Goal: Task Accomplishment & Management: Use online tool/utility

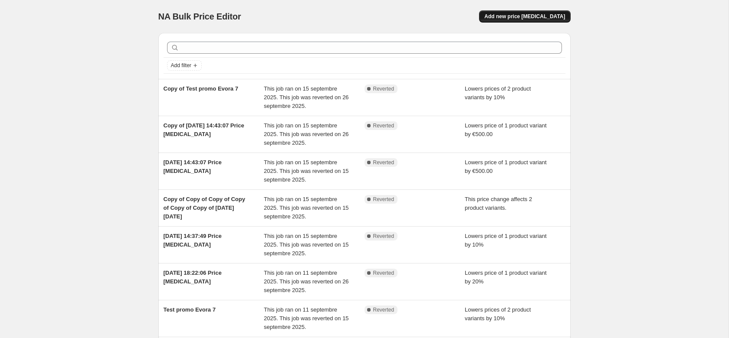
click at [529, 18] on span "Add new price [MEDICAL_DATA]" at bounding box center [524, 16] width 81 height 7
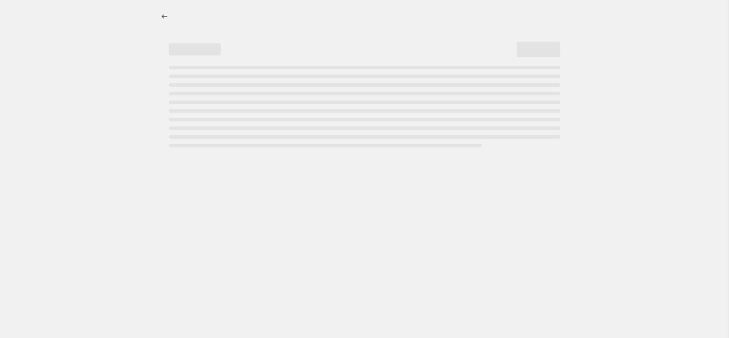
select select "percentage"
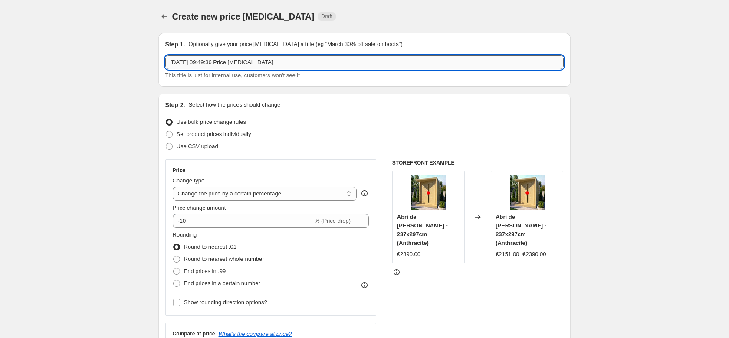
drag, startPoint x: 294, startPoint y: 61, endPoint x: 156, endPoint y: 61, distance: 137.5
click at [165, 61] on input "[DATE] 09:49:36 Price [MEDICAL_DATA]" at bounding box center [364, 63] width 398 height 14
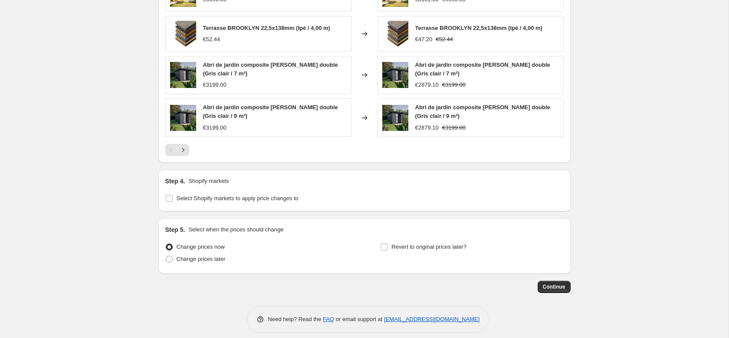
scroll to position [583, 0]
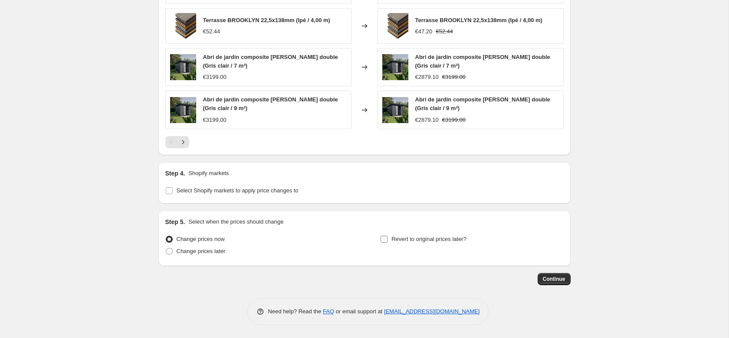
type input "test promo [PERSON_NAME]"
click at [383, 239] on input "Revert to original prices later?" at bounding box center [383, 239] width 7 height 7
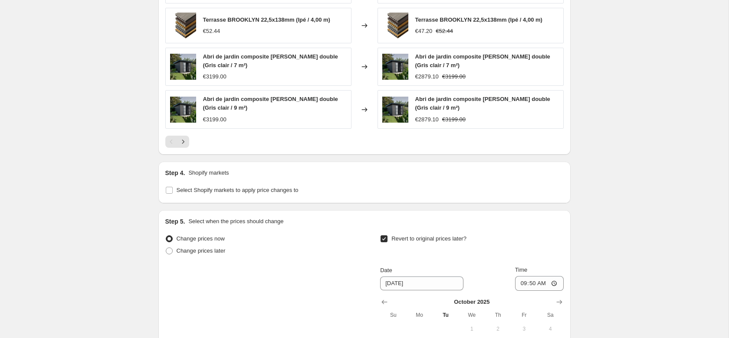
click at [383, 241] on input "Revert to original prices later?" at bounding box center [383, 239] width 7 height 7
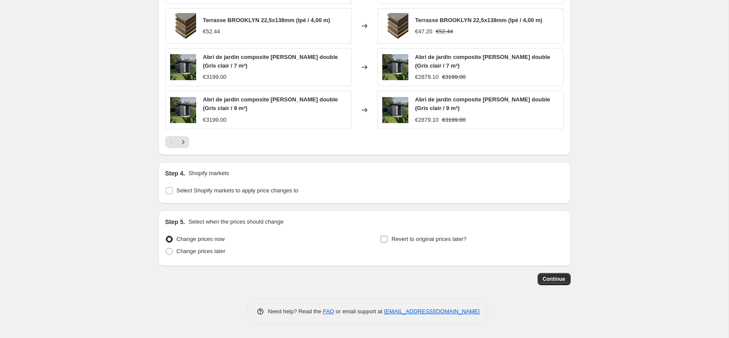
click at [383, 241] on input "Revert to original prices later?" at bounding box center [383, 239] width 7 height 7
checkbox input "true"
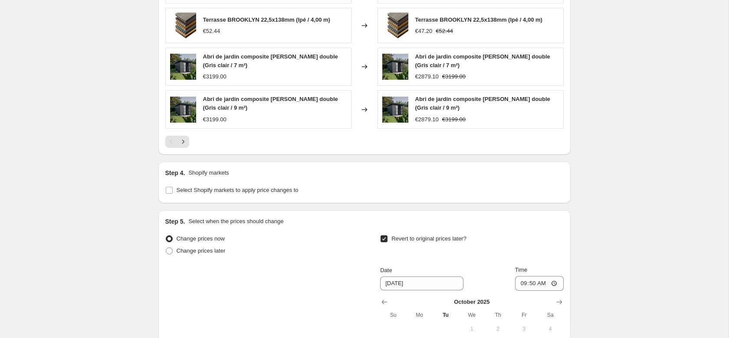
scroll to position [672, 0]
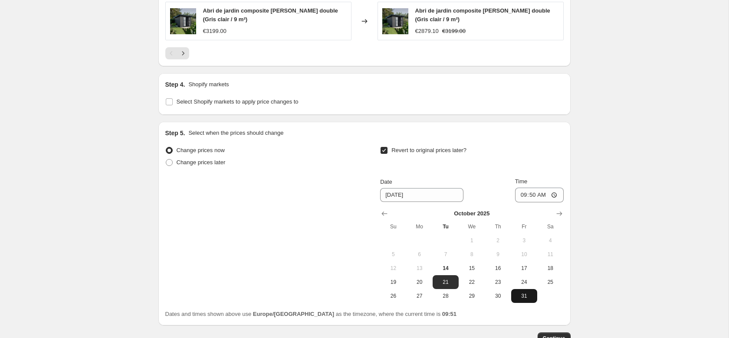
click at [523, 298] on span "31" at bounding box center [523, 296] width 19 height 7
type input "[DATE]"
click at [550, 198] on input "09:50" at bounding box center [539, 195] width 49 height 15
click at [544, 193] on input "09:50" at bounding box center [539, 195] width 49 height 15
type input "23:59"
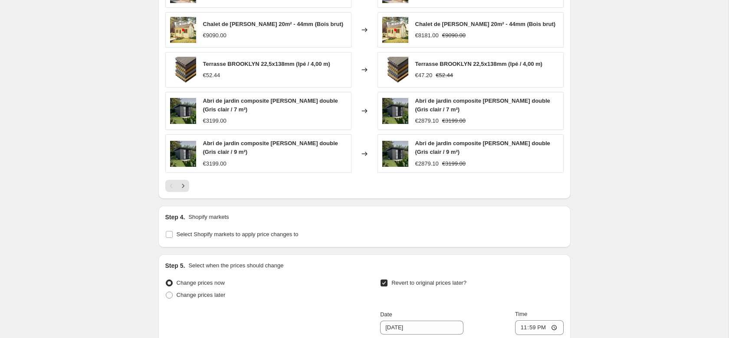
scroll to position [554, 0]
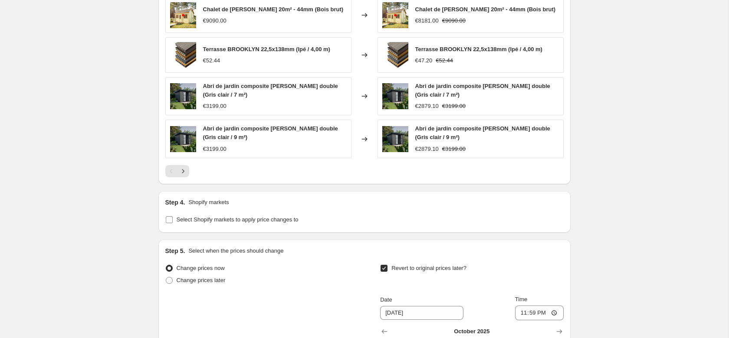
click at [167, 222] on input "Select Shopify markets to apply price changes to" at bounding box center [169, 219] width 7 height 7
checkbox input "true"
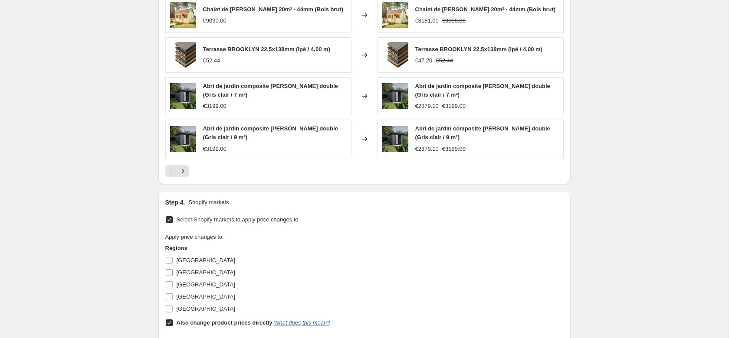
click at [167, 275] on input "[GEOGRAPHIC_DATA]" at bounding box center [169, 272] width 7 height 7
checkbox input "true"
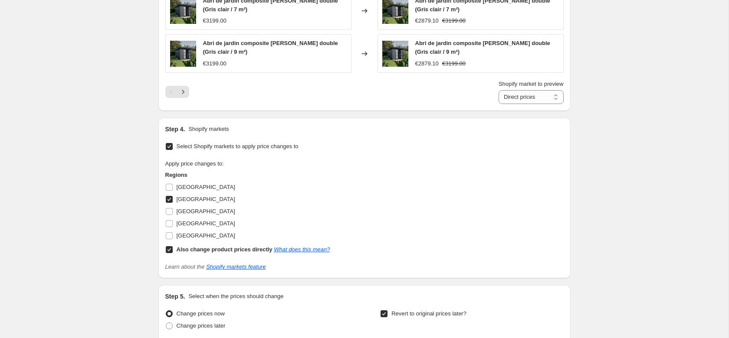
scroll to position [642, 0]
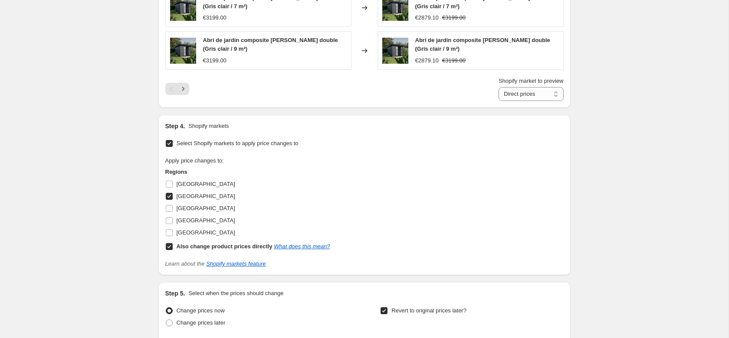
click at [169, 250] on input "Also change product prices directly What does this mean?" at bounding box center [169, 246] width 7 height 7
checkbox input "false"
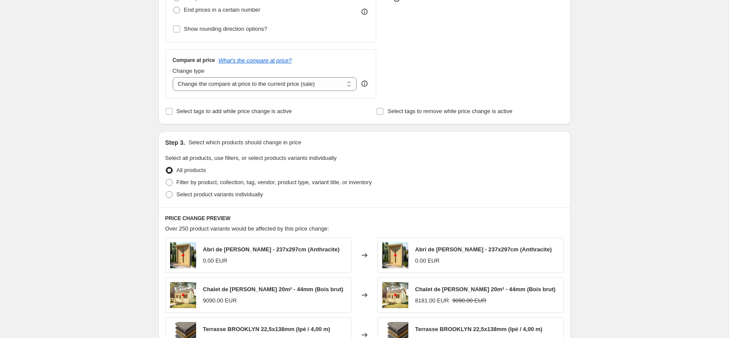
scroll to position [288, 0]
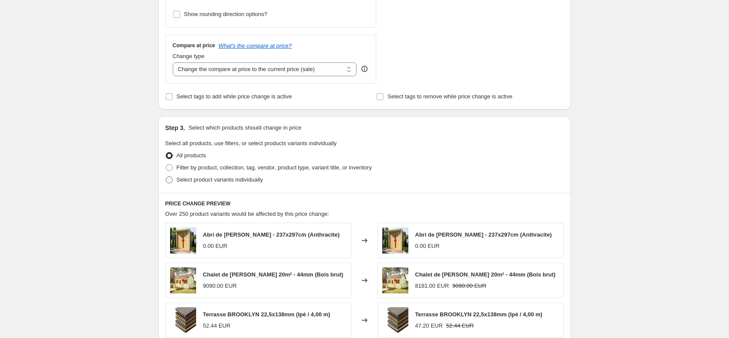
click at [170, 181] on span at bounding box center [169, 180] width 7 height 7
click at [166, 177] on input "Select product variants individually" at bounding box center [166, 177] width 0 height 0
radio input "true"
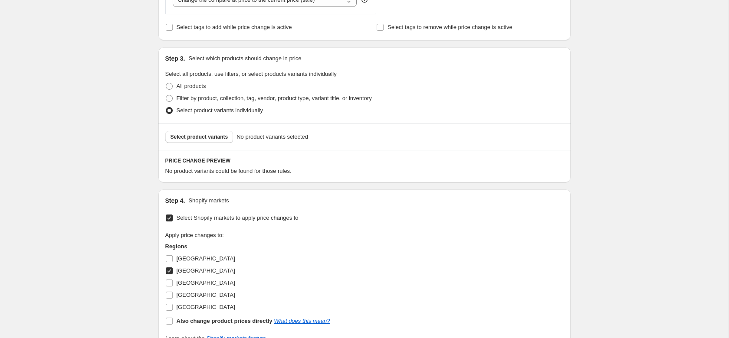
scroll to position [377, 0]
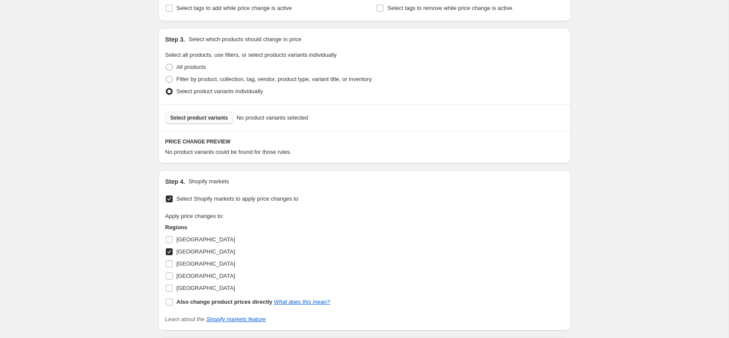
click at [195, 122] on button "Select product variants" at bounding box center [199, 118] width 68 height 12
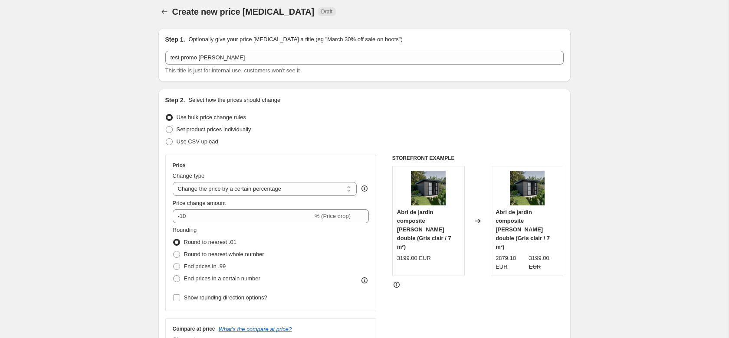
scroll to position [0, 0]
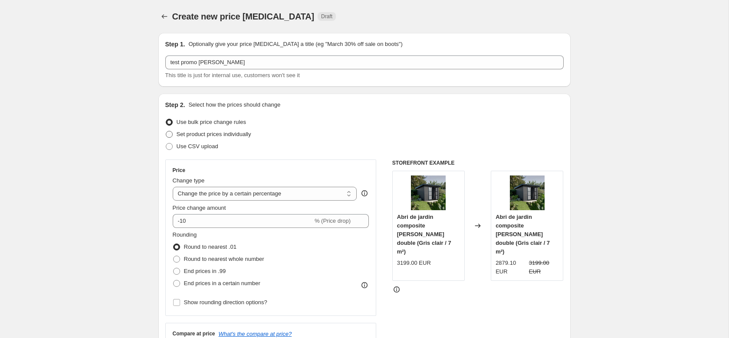
click at [172, 136] on span at bounding box center [169, 134] width 7 height 7
click at [166, 131] on input "Set product prices individually" at bounding box center [166, 131] width 0 height 0
radio input "true"
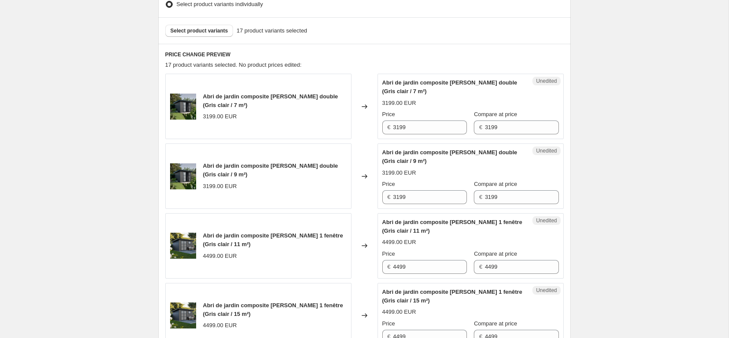
scroll to position [265, 0]
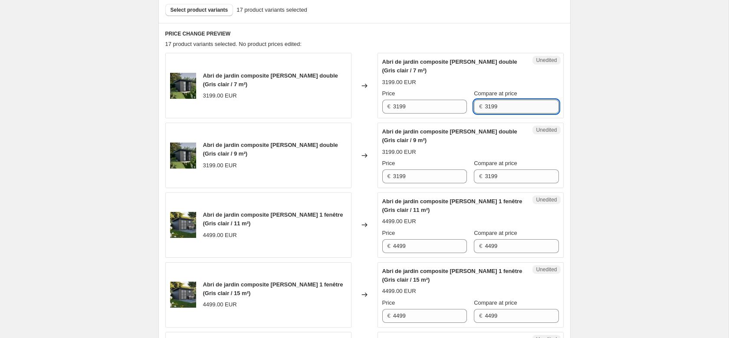
click at [494, 106] on input "3199" at bounding box center [521, 107] width 74 height 14
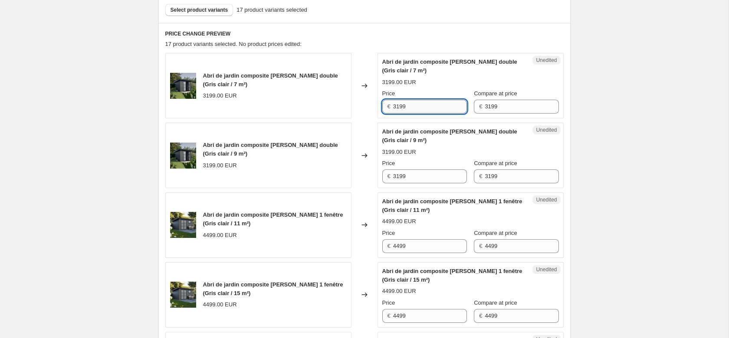
drag, startPoint x: 433, startPoint y: 108, endPoint x: 374, endPoint y: 108, distance: 59.0
click at [393, 108] on input "3199" at bounding box center [430, 107] width 74 height 14
type input "2999"
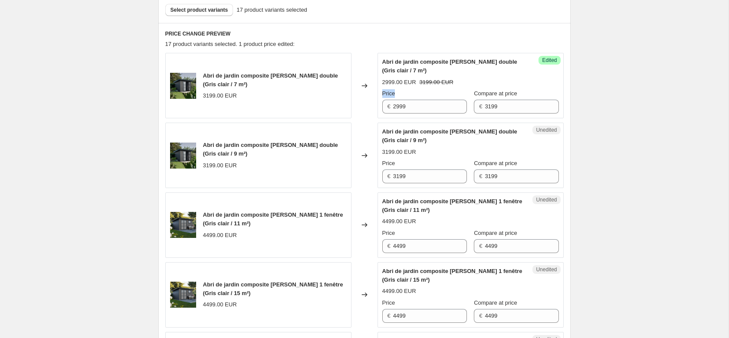
drag, startPoint x: 397, startPoint y: 94, endPoint x: 382, endPoint y: 93, distance: 15.2
click at [382, 93] on div "Price" at bounding box center [424, 93] width 85 height 9
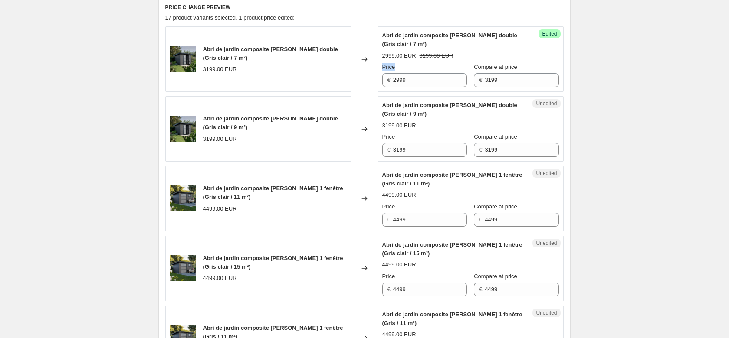
scroll to position [310, 0]
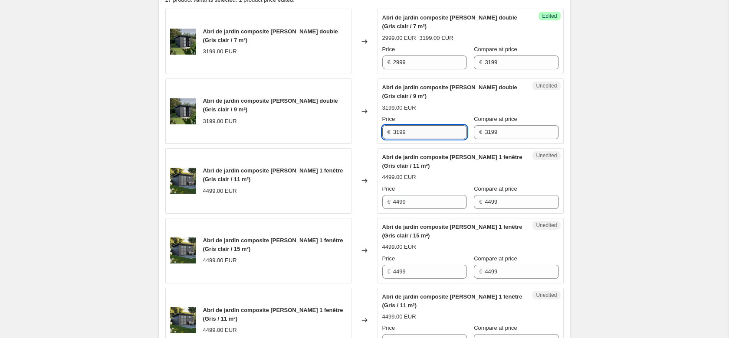
drag, startPoint x: 409, startPoint y: 130, endPoint x: 379, endPoint y: 131, distance: 30.8
click at [393, 131] on input "3199" at bounding box center [430, 132] width 74 height 14
type input "2999"
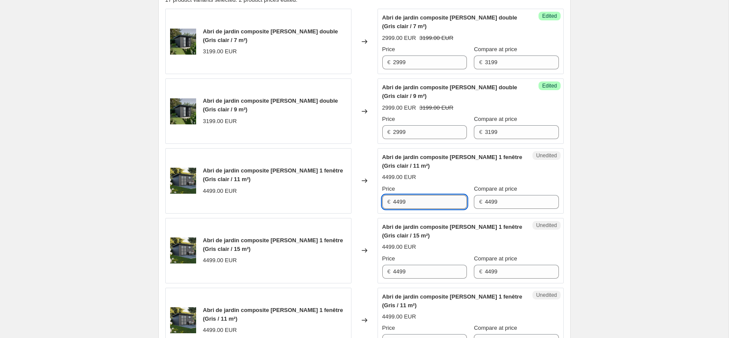
drag, startPoint x: 411, startPoint y: 202, endPoint x: 392, endPoint y: 202, distance: 18.6
click at [393, 202] on input "4499" at bounding box center [430, 202] width 74 height 14
type input "4099"
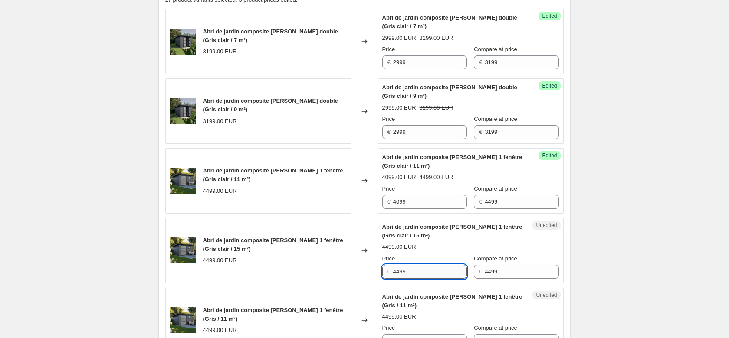
drag, startPoint x: 406, startPoint y: 270, endPoint x: 393, endPoint y: 274, distance: 13.3
click at [393, 274] on input "4499" at bounding box center [430, 272] width 74 height 14
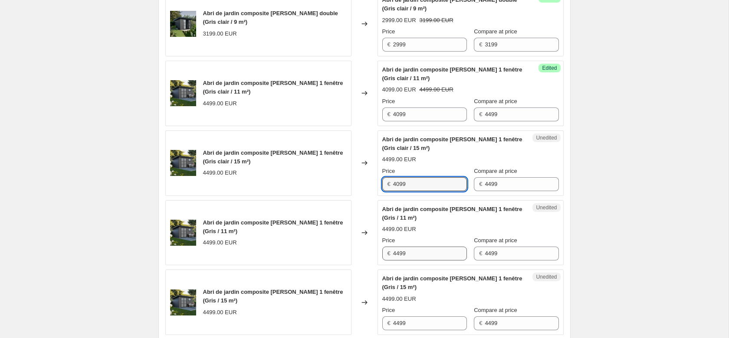
scroll to position [398, 0]
type input "4099"
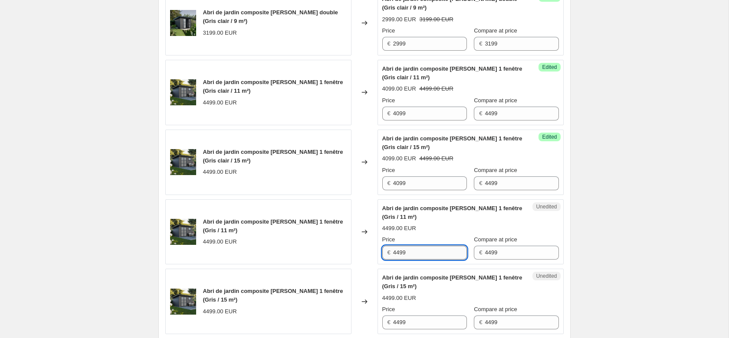
drag, startPoint x: 412, startPoint y: 255, endPoint x: 385, endPoint y: 255, distance: 27.3
click at [393, 255] on input "4499" at bounding box center [430, 253] width 74 height 14
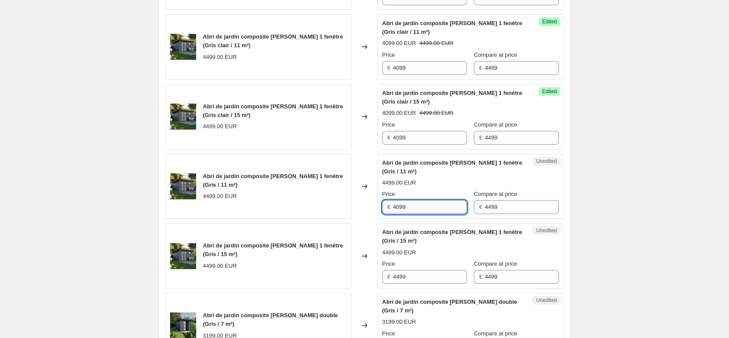
scroll to position [531, 0]
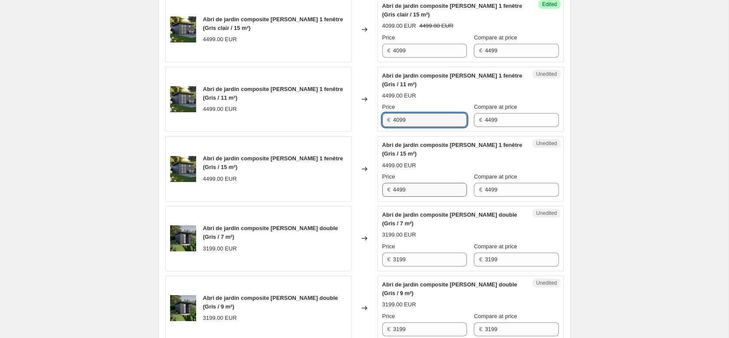
type input "4099"
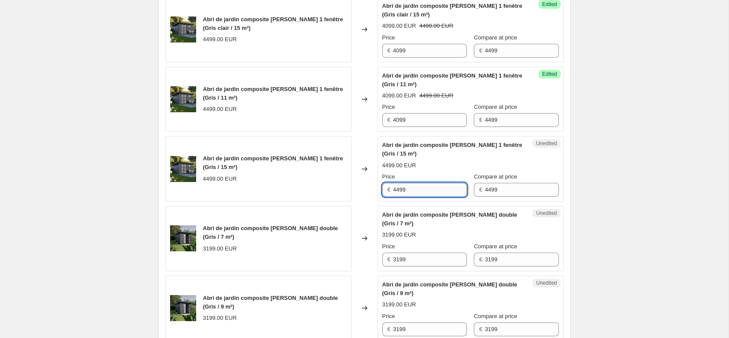
drag, startPoint x: 413, startPoint y: 193, endPoint x: 359, endPoint y: 194, distance: 53.8
click at [393, 194] on input "4499" at bounding box center [430, 190] width 74 height 14
drag, startPoint x: 399, startPoint y: 86, endPoint x: 379, endPoint y: 85, distance: 19.6
click at [379, 85] on div "Success Edited Abri de jardin composite [PERSON_NAME] 1 fenêtre (Gris / 11 m²) …" at bounding box center [470, 99] width 186 height 65
drag, startPoint x: 401, startPoint y: 154, endPoint x: 383, endPoint y: 154, distance: 17.8
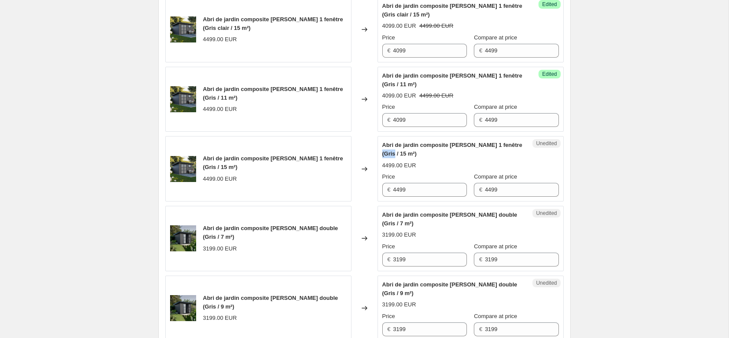
click at [383, 154] on div "Abri de jardin composite [PERSON_NAME] 1 fenêtre (Gris / 15 m²)" at bounding box center [453, 149] width 142 height 17
drag, startPoint x: 415, startPoint y: 192, endPoint x: 387, endPoint y: 190, distance: 28.2
click at [393, 190] on input "4499" at bounding box center [430, 190] width 74 height 14
type input "4099"
drag, startPoint x: 421, startPoint y: 265, endPoint x: 392, endPoint y: 264, distance: 28.7
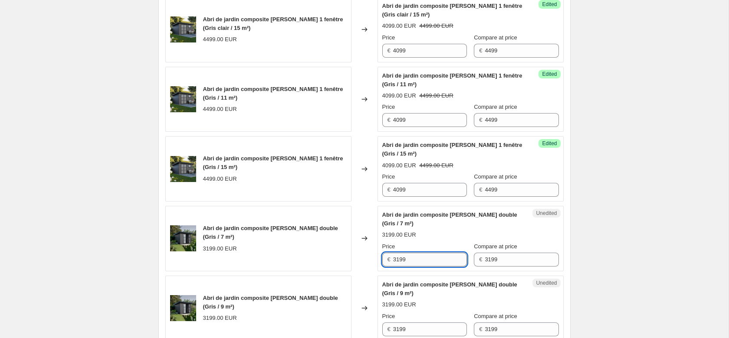
click at [393, 264] on input "3199" at bounding box center [430, 260] width 74 height 14
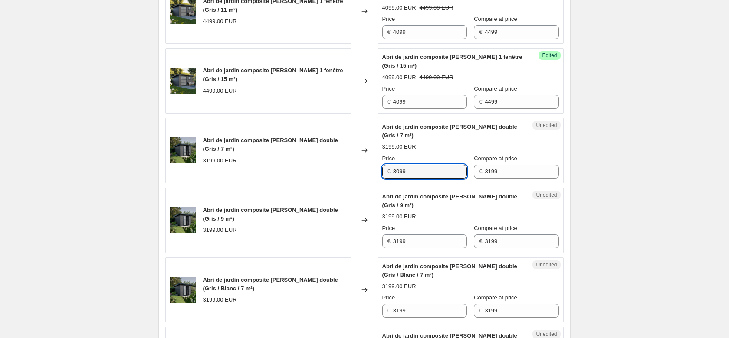
scroll to position [619, 0]
type input "3099"
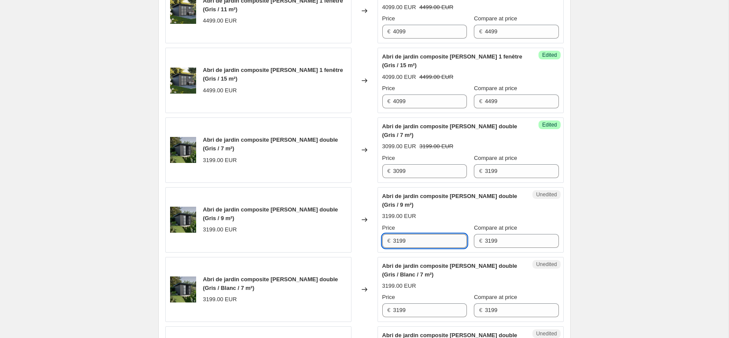
click at [422, 236] on input "3199" at bounding box center [430, 241] width 74 height 14
drag, startPoint x: 422, startPoint y: 239, endPoint x: 386, endPoint y: 239, distance: 35.1
click at [393, 239] on input "3199" at bounding box center [430, 241] width 74 height 14
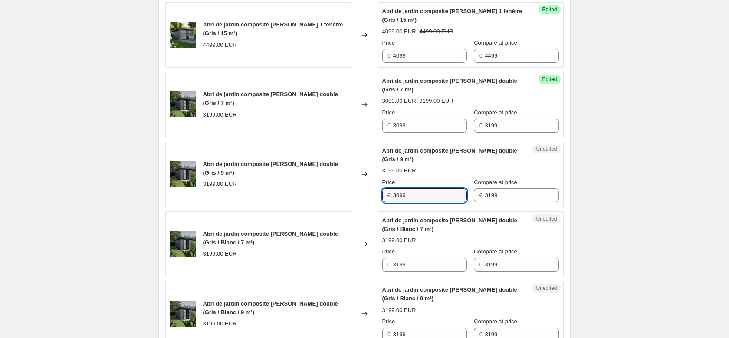
scroll to position [708, 0]
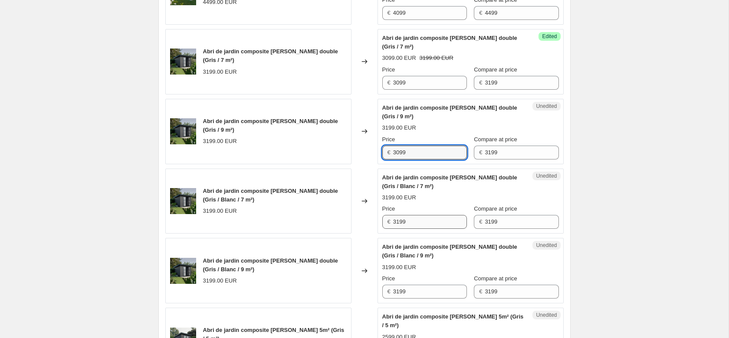
type input "3099"
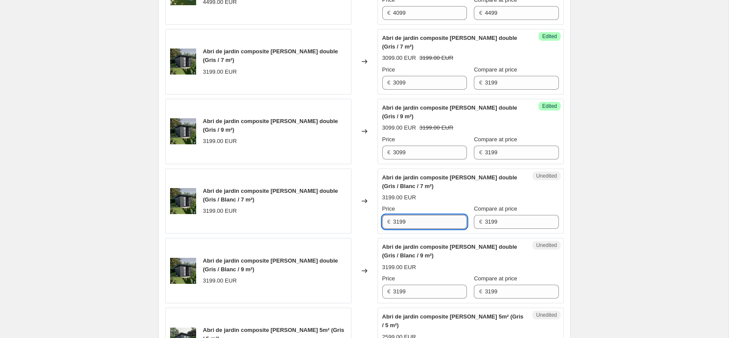
click at [393, 225] on input "3199" at bounding box center [430, 222] width 74 height 14
type input "3099"
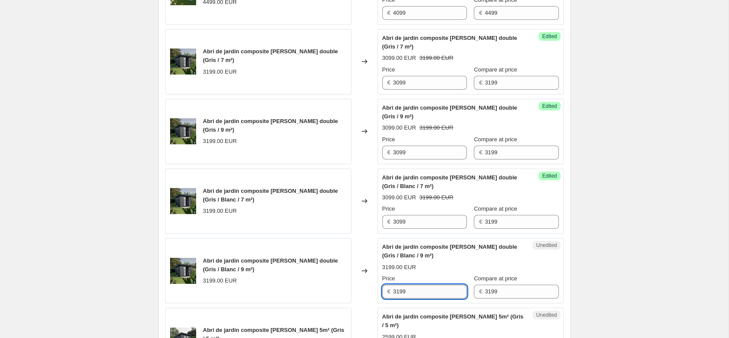
drag, startPoint x: 401, startPoint y: 293, endPoint x: 381, endPoint y: 293, distance: 20.4
click at [393, 293] on input "3199" at bounding box center [430, 292] width 74 height 14
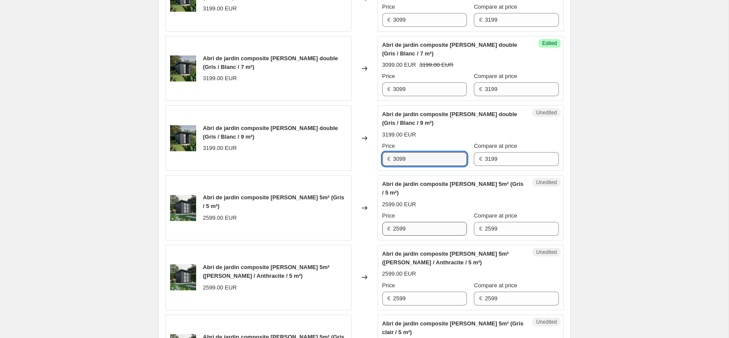
type input "3099"
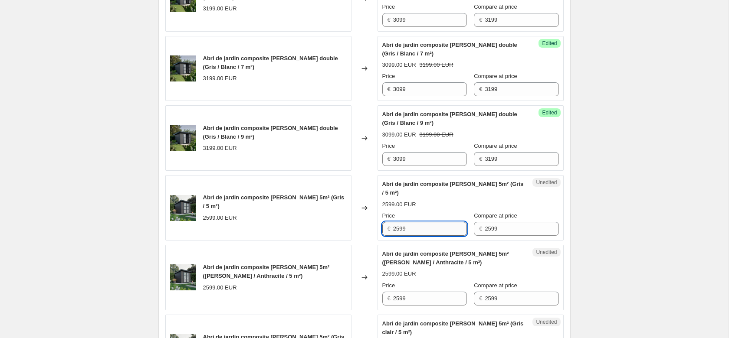
drag, startPoint x: 412, startPoint y: 227, endPoint x: 375, endPoint y: 231, distance: 36.6
click at [393, 231] on input "2599" at bounding box center [430, 229] width 74 height 14
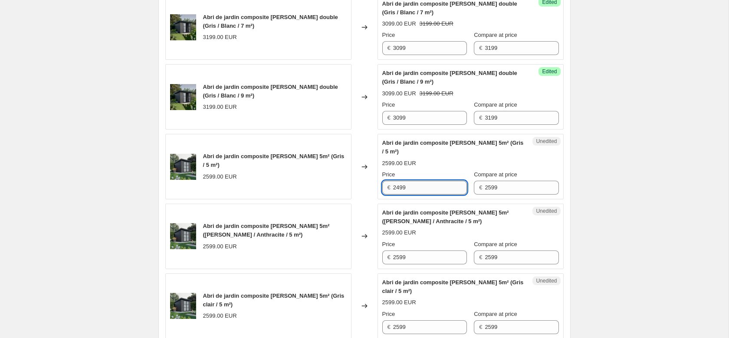
scroll to position [929, 0]
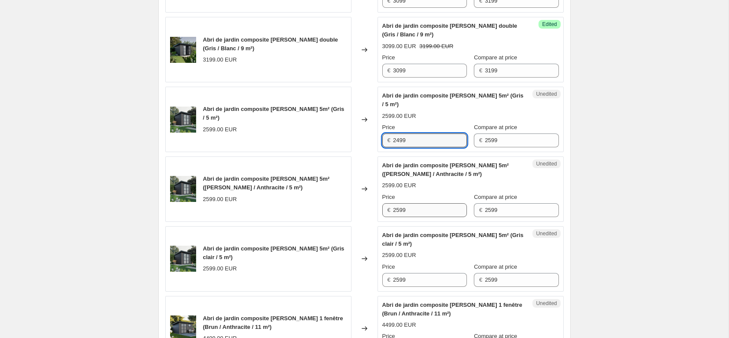
type input "2499"
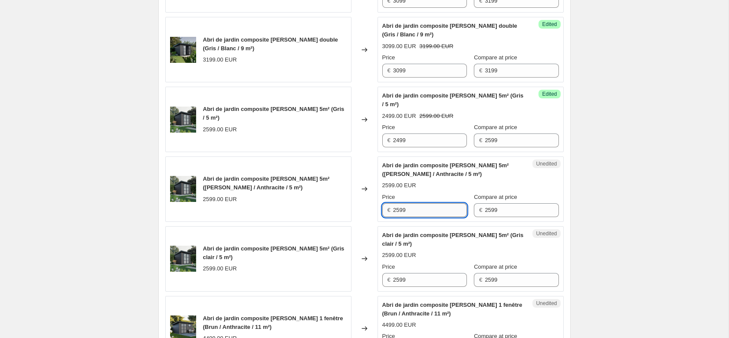
drag, startPoint x: 395, startPoint y: 211, endPoint x: 353, endPoint y: 204, distance: 42.6
click at [393, 204] on input "2599" at bounding box center [430, 210] width 74 height 14
type input "2499"
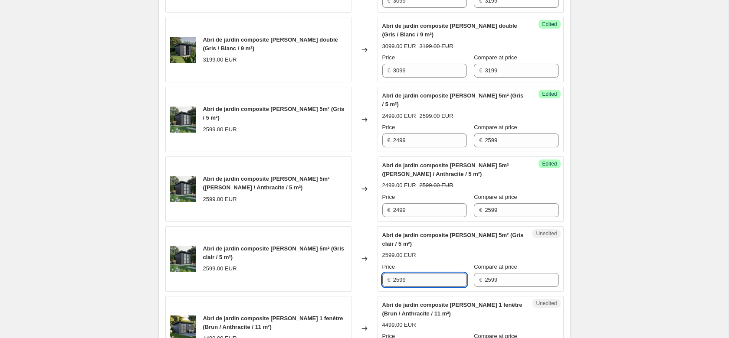
drag, startPoint x: 418, startPoint y: 284, endPoint x: 381, endPoint y: 279, distance: 36.7
click at [393, 279] on input "2599" at bounding box center [430, 280] width 74 height 14
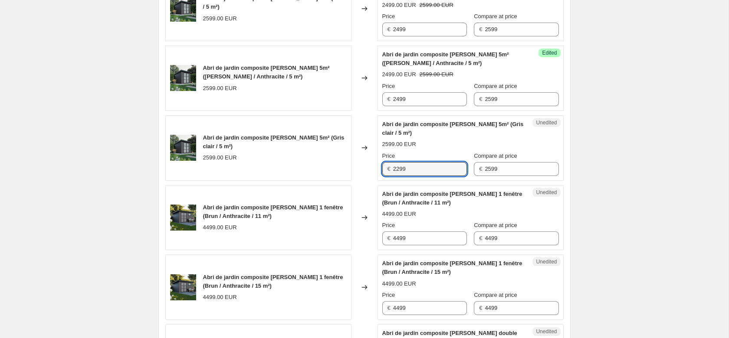
scroll to position [1062, 0]
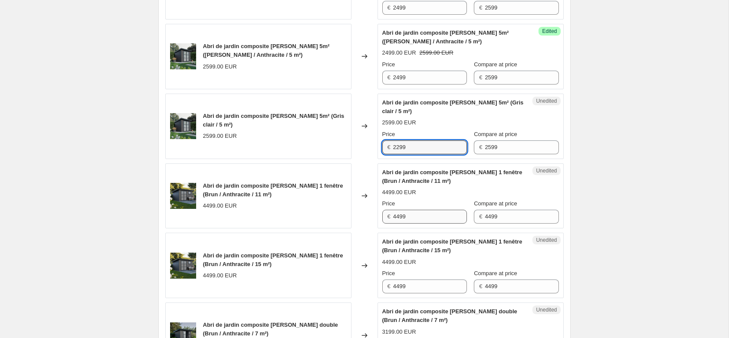
type input "2299"
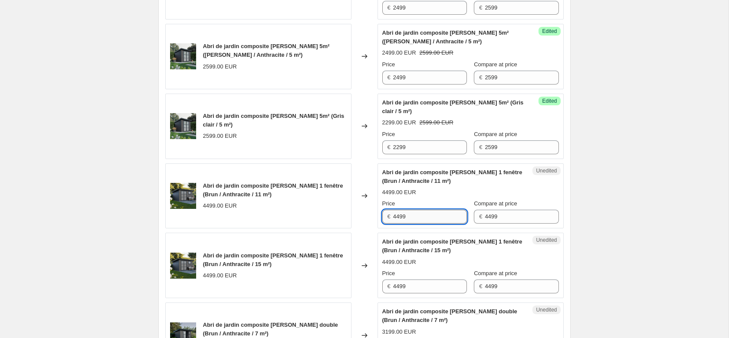
drag, startPoint x: 407, startPoint y: 215, endPoint x: 359, endPoint y: 221, distance: 49.0
click at [393, 221] on input "4499" at bounding box center [430, 217] width 74 height 14
type input "4190"
click at [393, 291] on input "4499" at bounding box center [430, 287] width 74 height 14
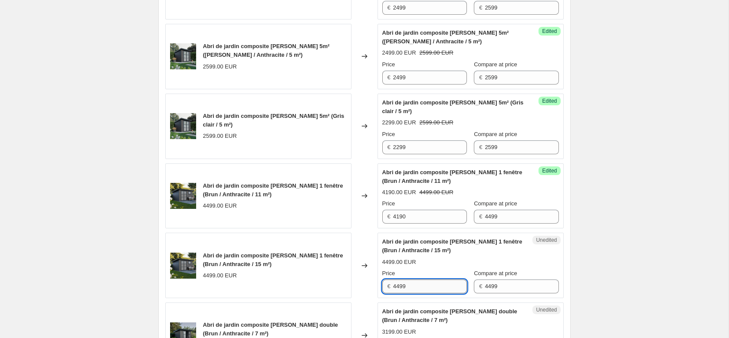
click at [393, 291] on input "4499" at bounding box center [430, 287] width 74 height 14
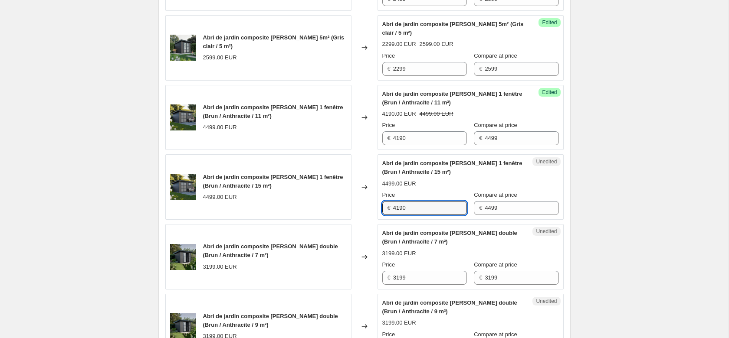
scroll to position [1194, 0]
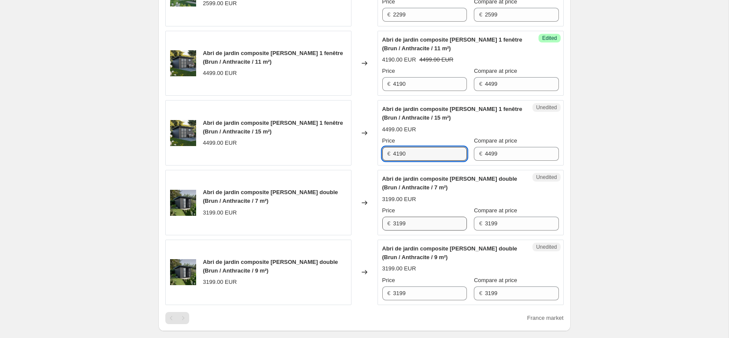
type input "4190"
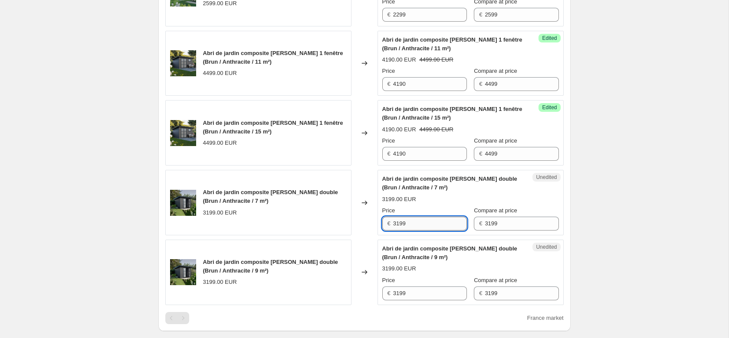
drag, startPoint x: 426, startPoint y: 219, endPoint x: 357, endPoint y: 219, distance: 69.0
click at [393, 219] on input "3199" at bounding box center [430, 224] width 74 height 14
type input "3190"
drag, startPoint x: 409, startPoint y: 292, endPoint x: 383, endPoint y: 292, distance: 26.0
click at [393, 292] on input "3199" at bounding box center [430, 294] width 74 height 14
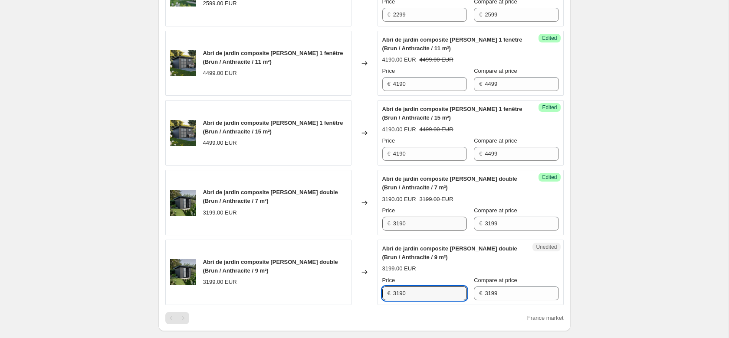
type input "3190"
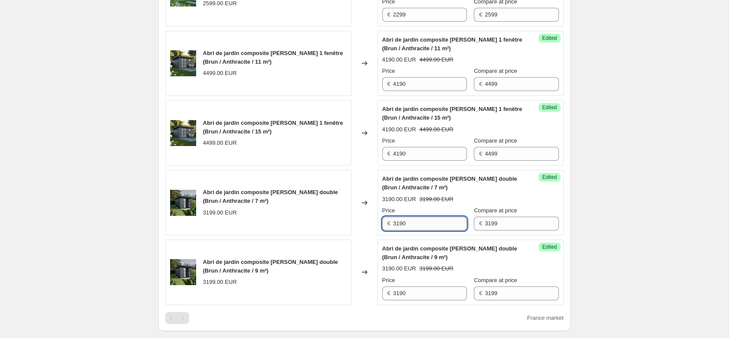
click at [393, 228] on input "3190" at bounding box center [430, 224] width 74 height 14
type input "3090"
click at [408, 298] on input "3190" at bounding box center [430, 294] width 74 height 14
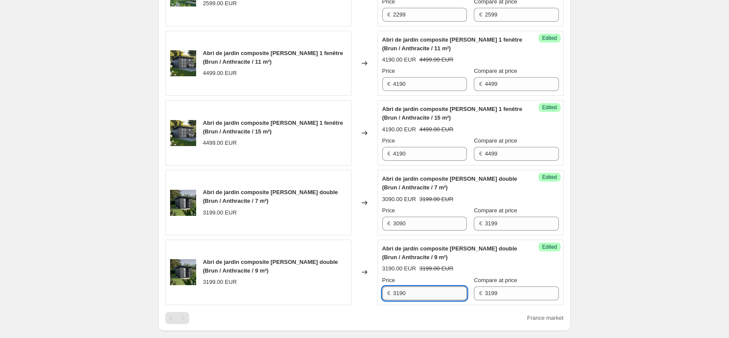
click at [408, 298] on input "3190" at bounding box center [430, 294] width 74 height 14
type input "2000"
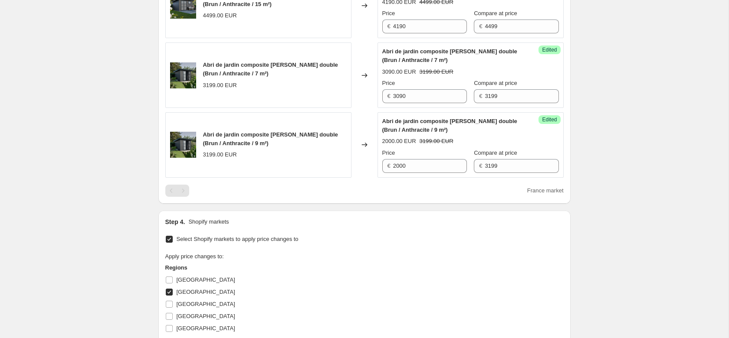
scroll to position [1327, 0]
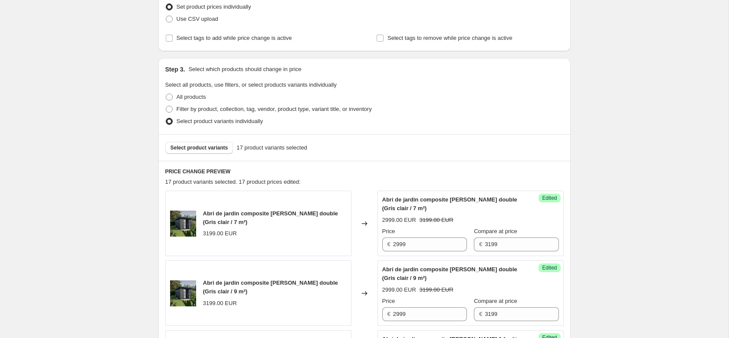
scroll to position [44, 0]
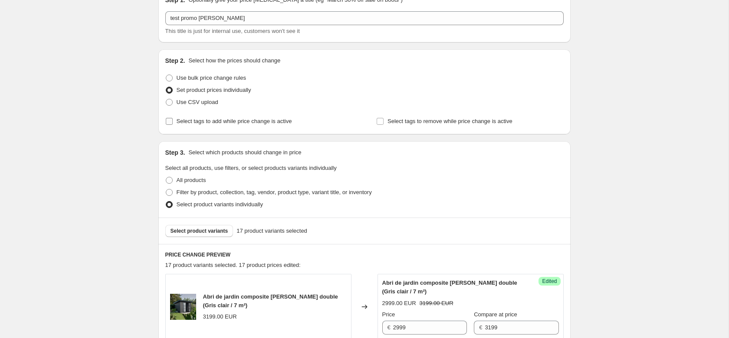
click at [170, 123] on input "Select tags to add while price change is active" at bounding box center [169, 121] width 7 height 7
checkbox input "true"
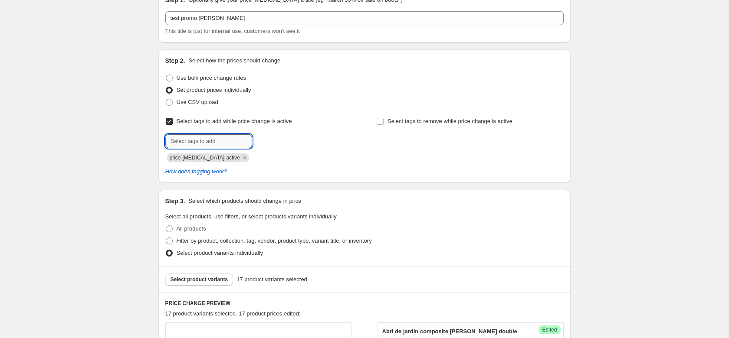
click at [200, 144] on input "text" at bounding box center [208, 141] width 87 height 14
click at [224, 141] on input "text" at bounding box center [208, 141] width 87 height 14
click at [212, 137] on input "text" at bounding box center [208, 141] width 87 height 14
paste input "discount-fr: [DATE][DATE] || style:blue"
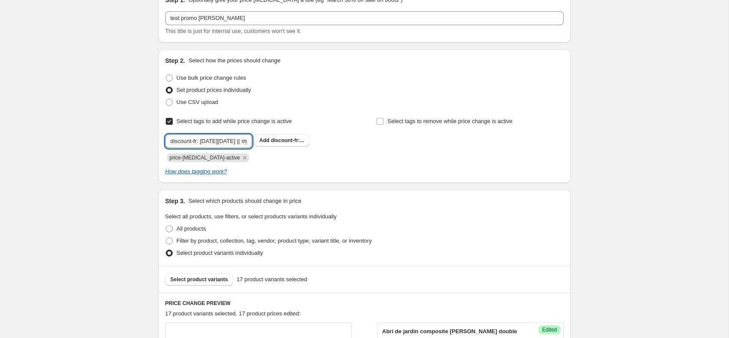
scroll to position [0, 12]
type input "discount-fr: [DATE][DATE] || style:blue"
click at [275, 142] on span "discount-fr:..." at bounding box center [287, 140] width 33 height 6
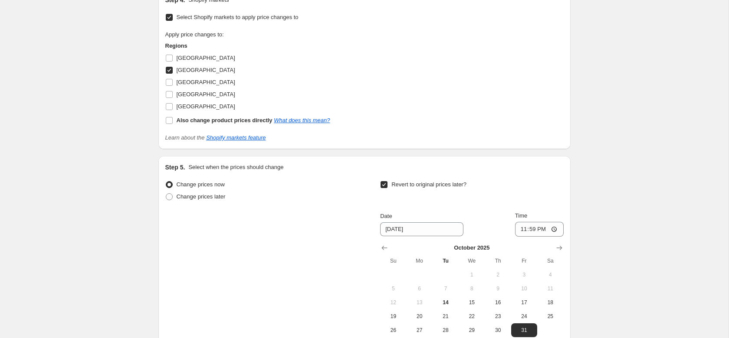
scroll to position [1685, 0]
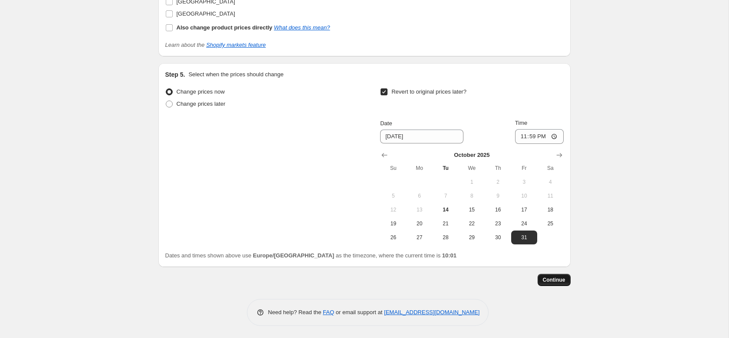
click at [557, 278] on span "Continue" at bounding box center [554, 280] width 23 height 7
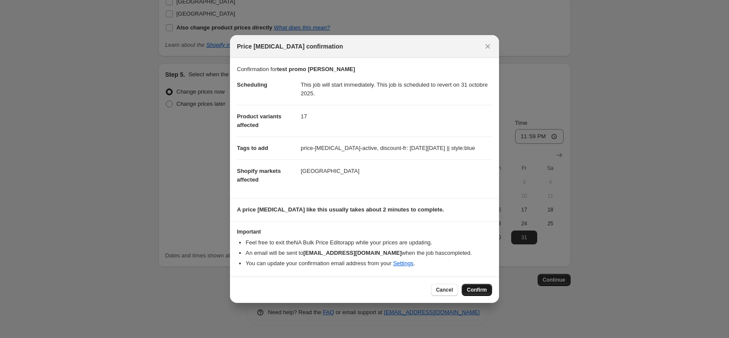
click at [482, 290] on span "Confirm" at bounding box center [477, 290] width 20 height 7
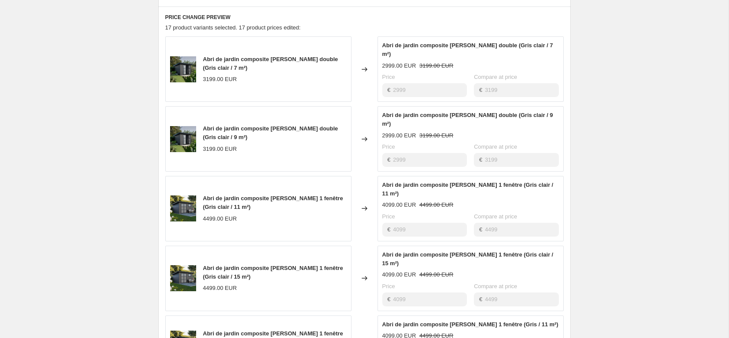
scroll to position [355, 0]
